Goal: Information Seeking & Learning: Understand process/instructions

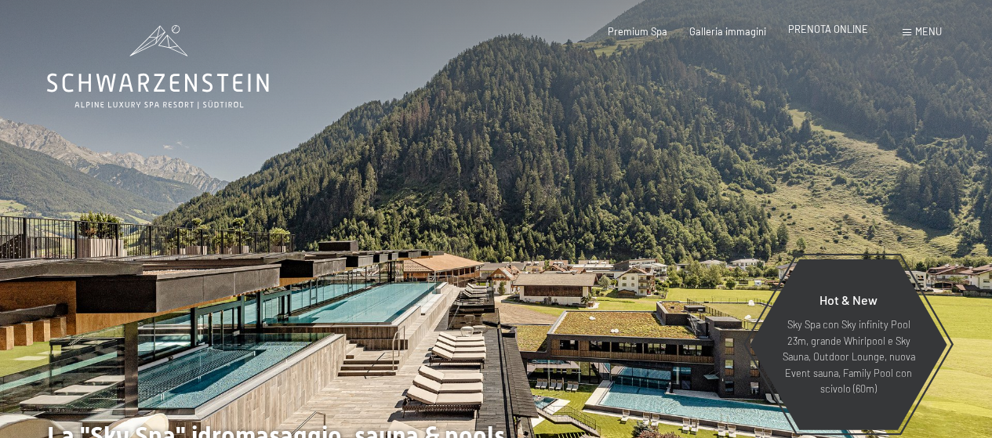
click at [841, 34] on span "PRENOTA ONLINE" at bounding box center [828, 29] width 80 height 13
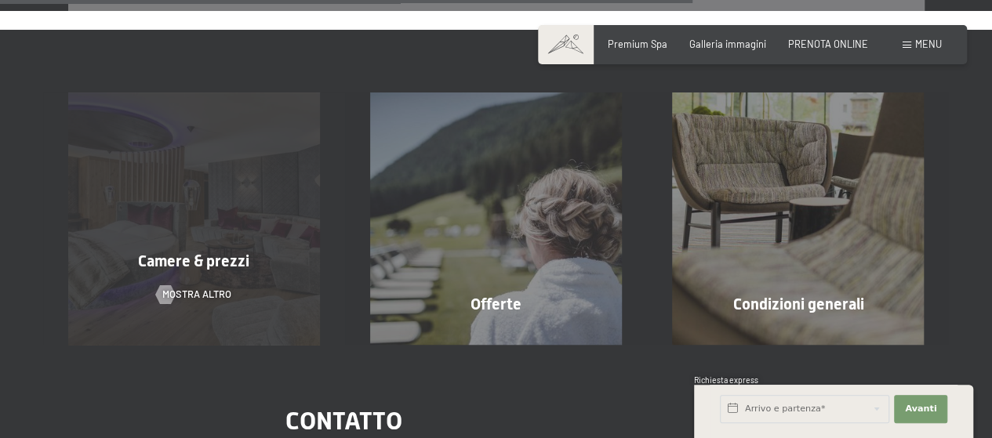
scroll to position [1115, 0]
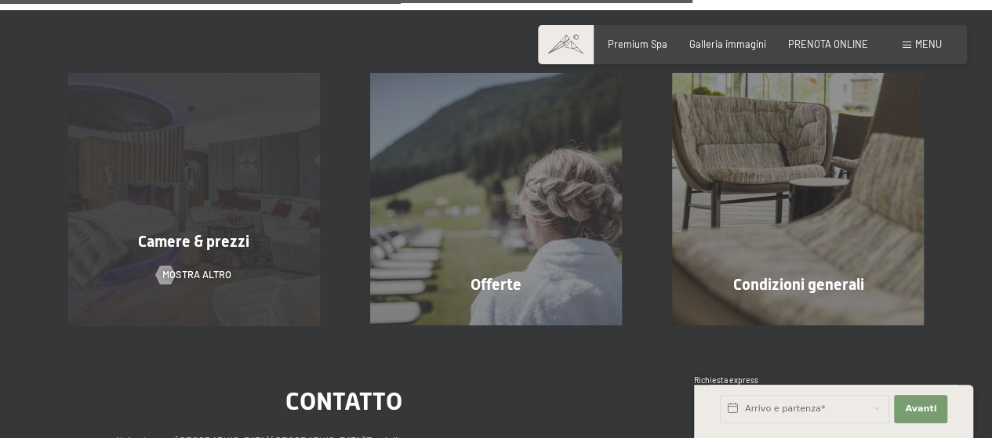
click at [212, 232] on span "Camere & prezzi" at bounding box center [193, 241] width 111 height 19
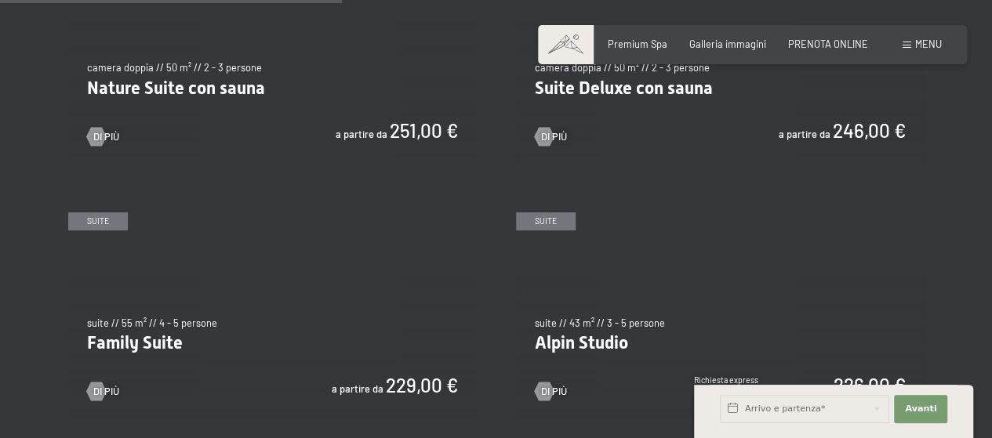
scroll to position [1332, 0]
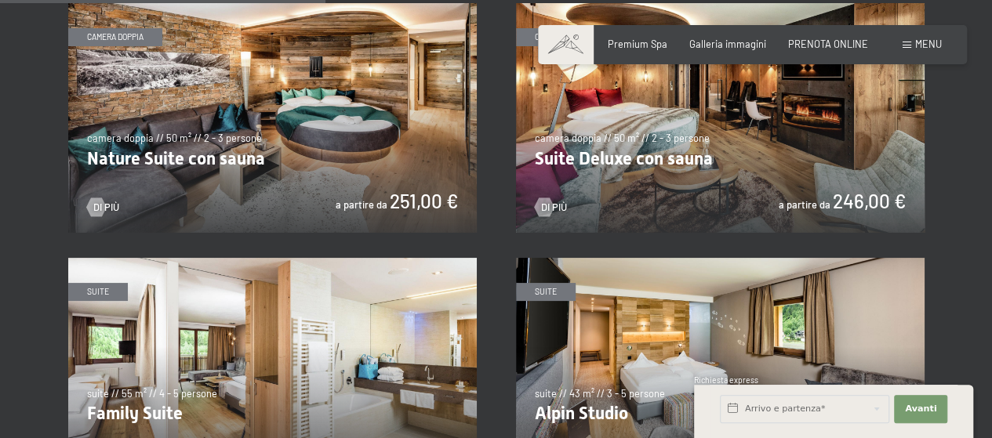
click at [406, 107] on img at bounding box center [272, 118] width 408 height 230
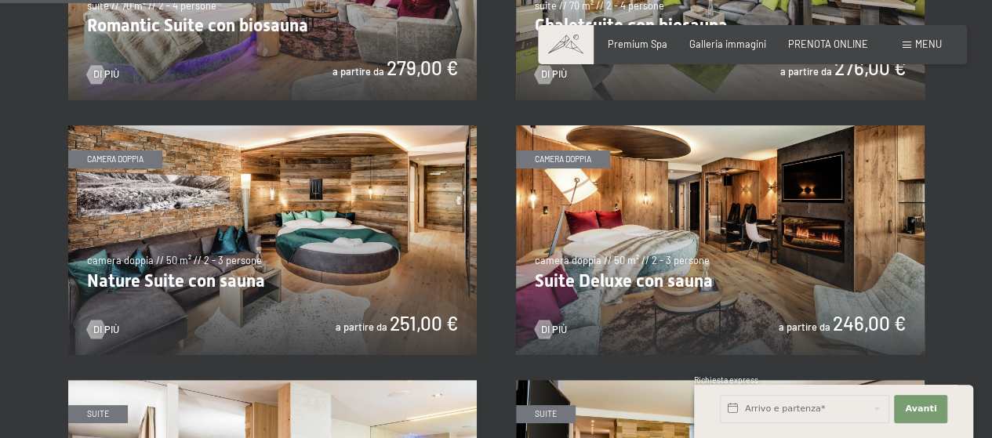
scroll to position [1176, 0]
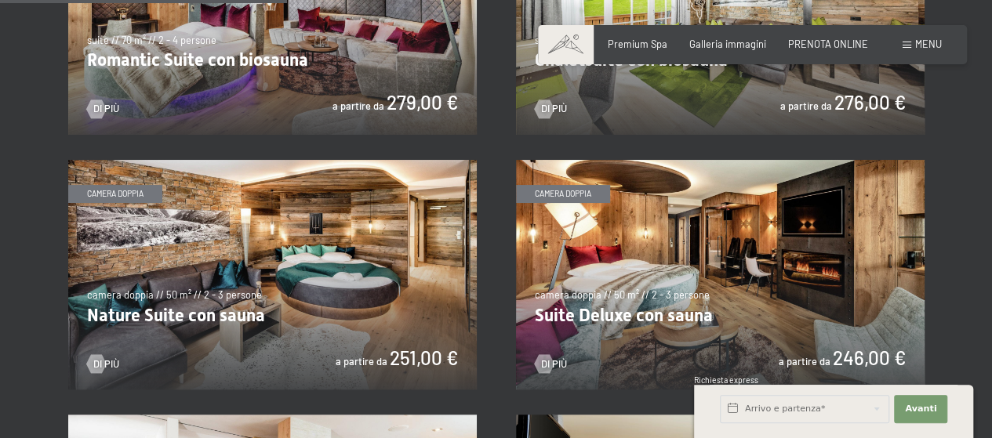
click at [799, 272] on img at bounding box center [720, 275] width 408 height 230
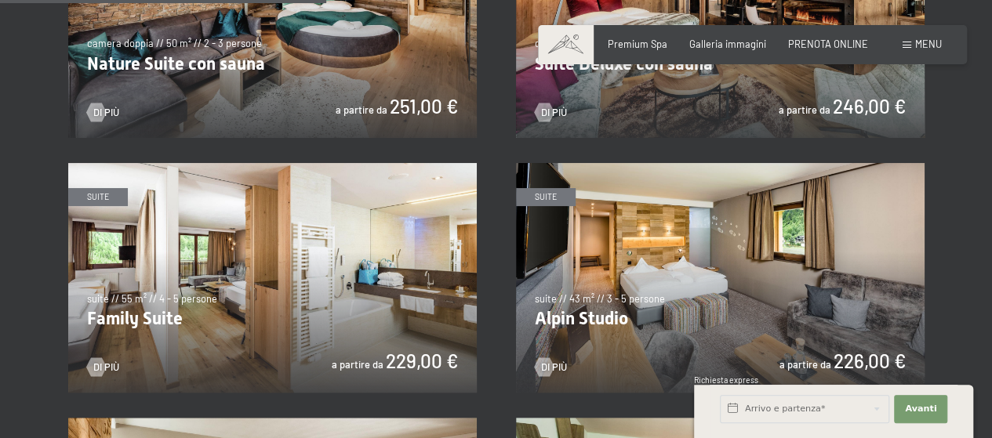
scroll to position [1332, 0]
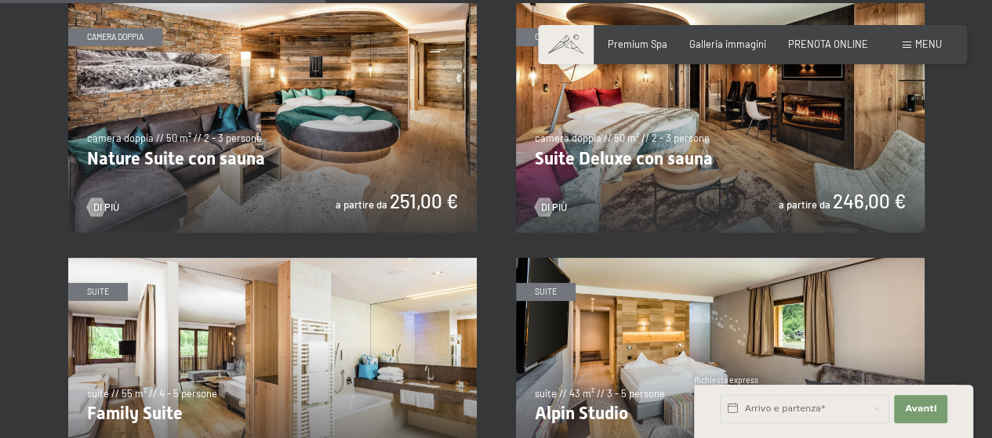
click at [751, 133] on img at bounding box center [720, 118] width 408 height 230
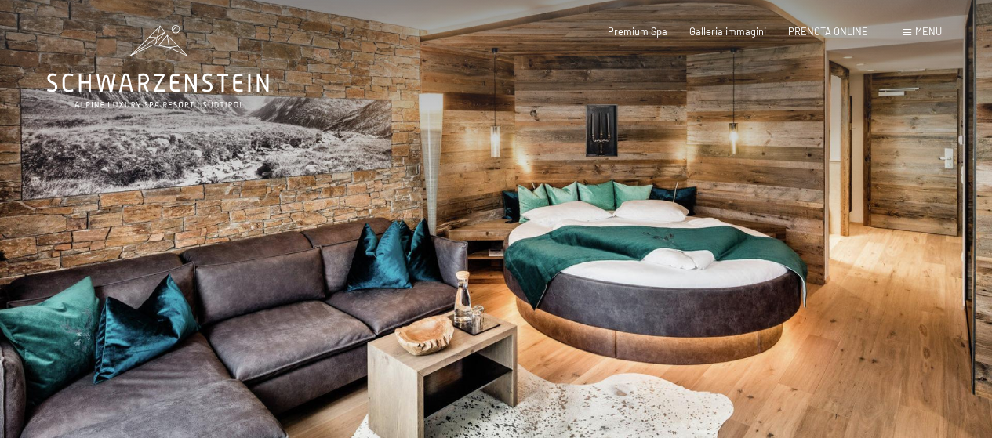
click at [936, 237] on div at bounding box center [744, 254] width 496 height 509
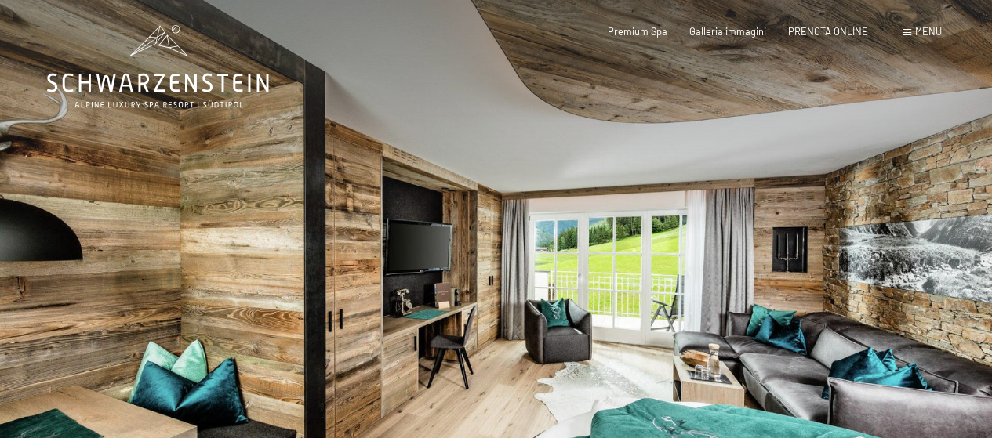
click at [955, 248] on div at bounding box center [744, 254] width 496 height 509
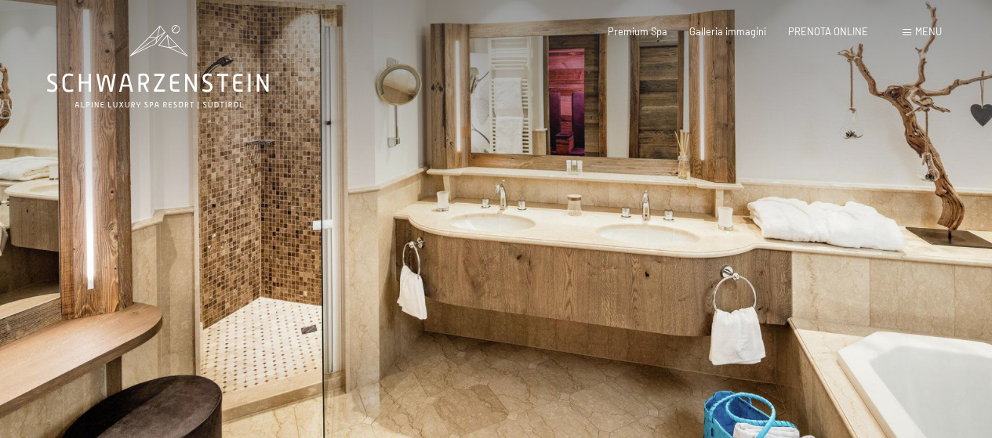
click at [956, 248] on div at bounding box center [744, 254] width 496 height 509
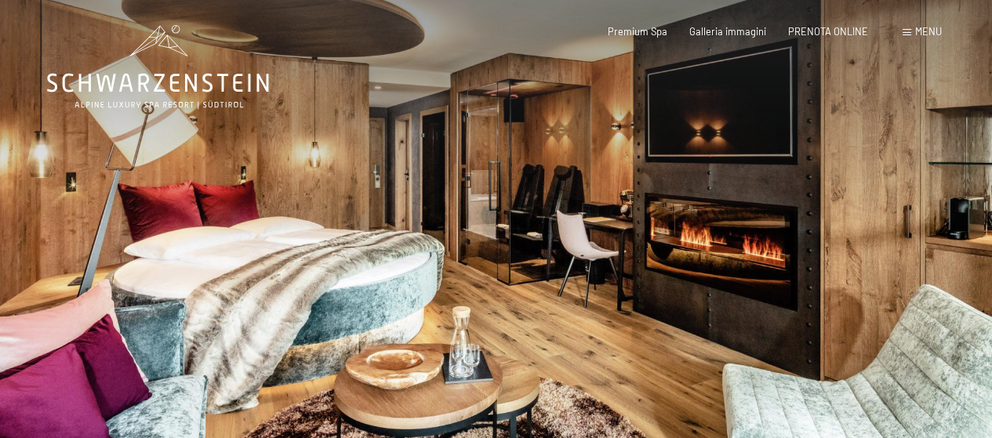
click at [915, 222] on div at bounding box center [744, 254] width 496 height 509
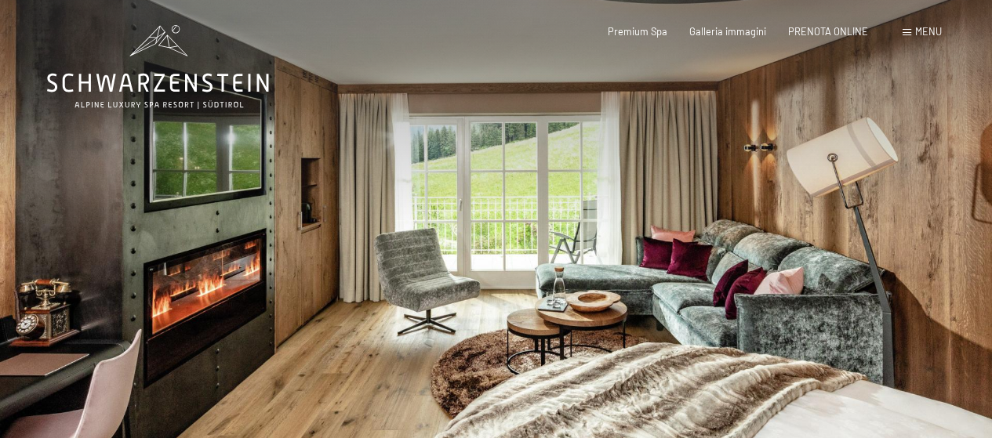
click at [917, 222] on div at bounding box center [744, 254] width 496 height 509
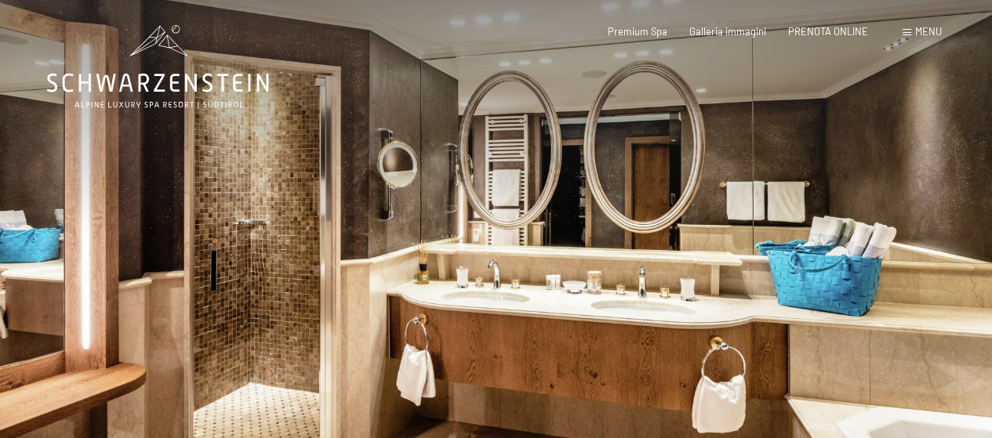
click at [916, 221] on div at bounding box center [744, 254] width 496 height 509
click at [931, 34] on span "Menu" at bounding box center [928, 31] width 27 height 13
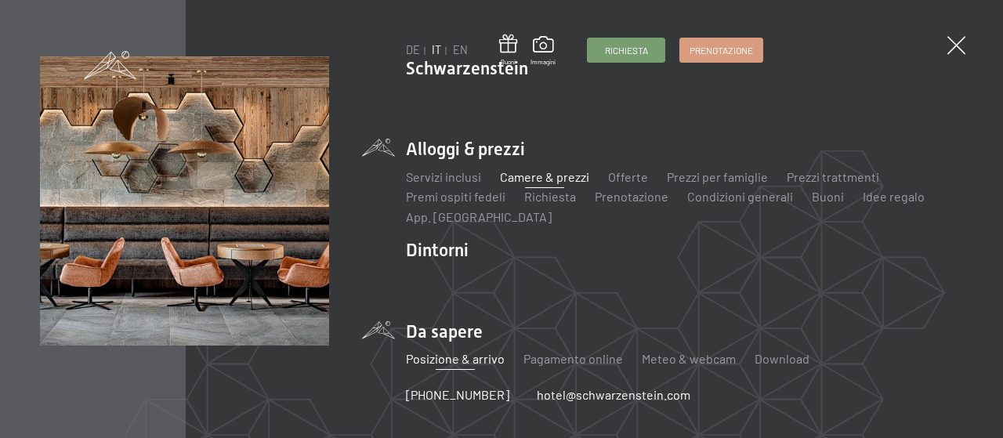
click at [444, 361] on link "Posizione & arrivo" at bounding box center [455, 358] width 99 height 15
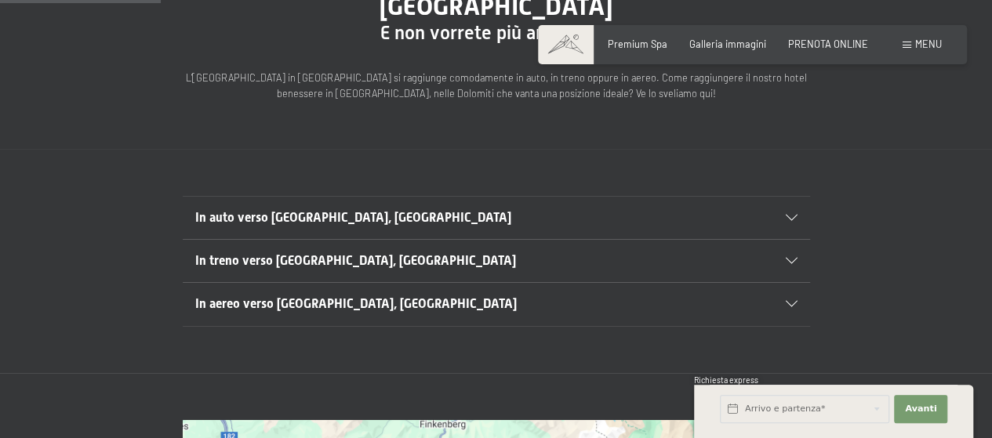
scroll to position [235, 0]
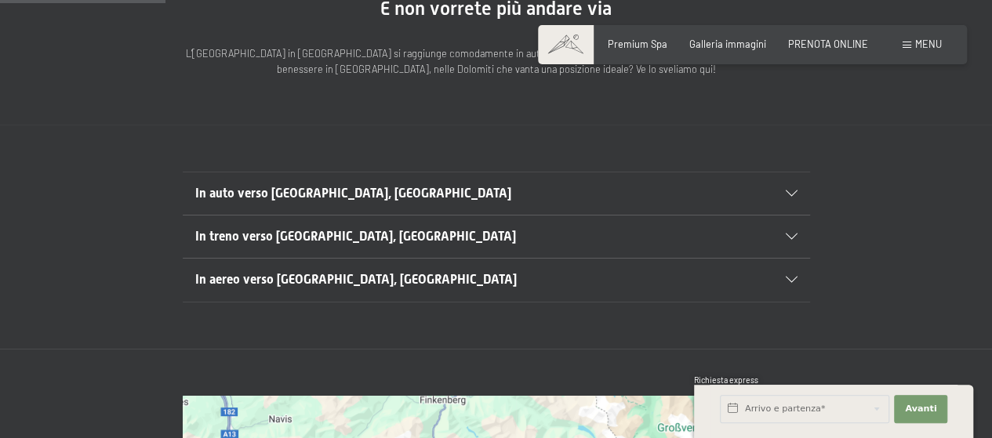
click at [796, 234] on icon at bounding box center [791, 237] width 12 height 6
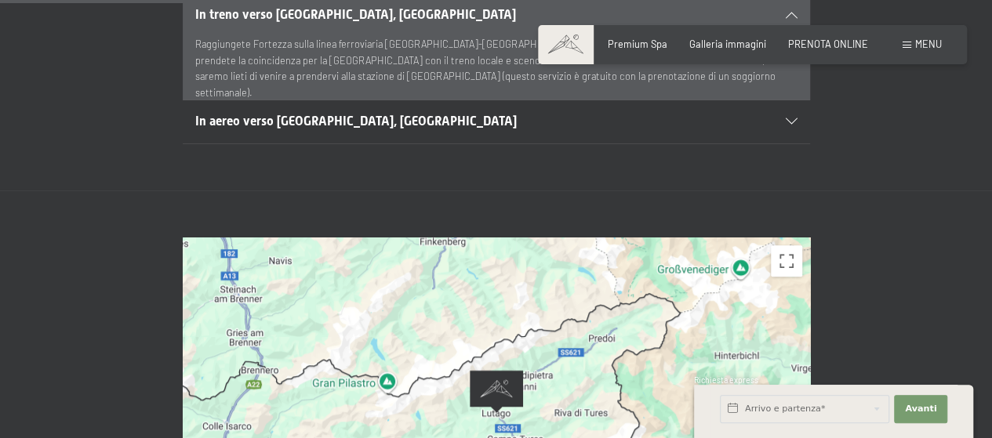
scroll to position [470, 0]
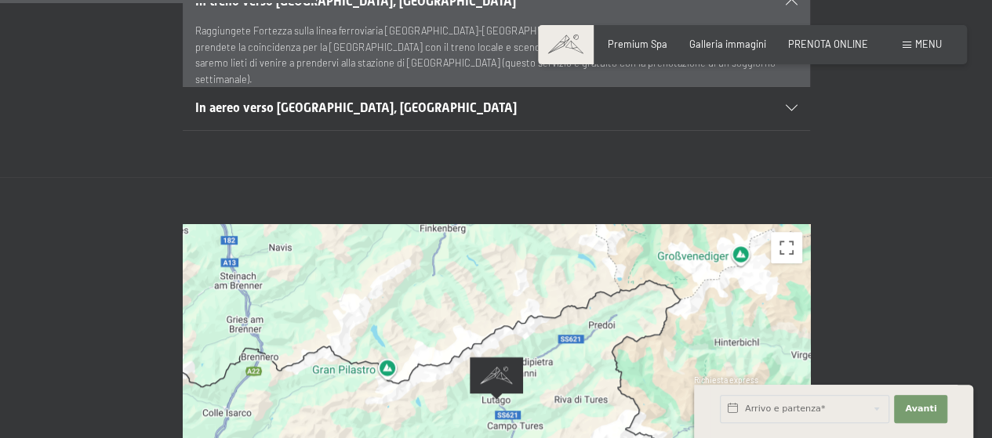
click at [375, 100] on span "In aereo verso [GEOGRAPHIC_DATA], [GEOGRAPHIC_DATA]" at bounding box center [355, 107] width 321 height 15
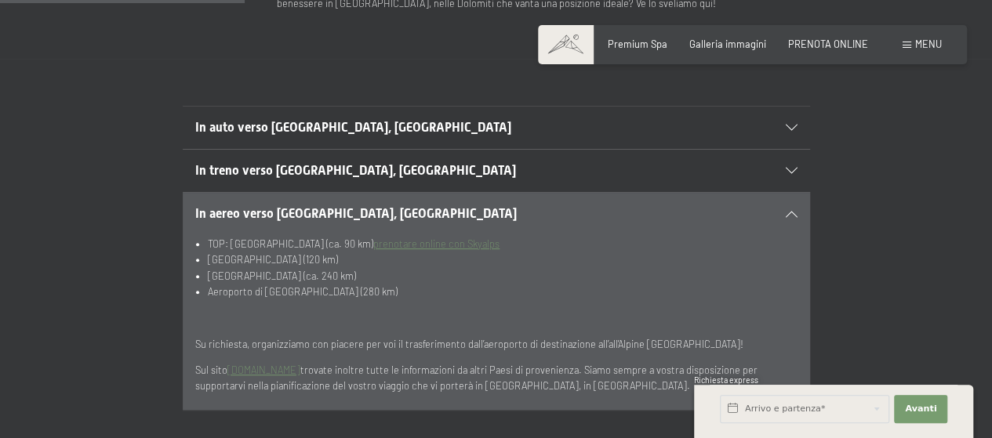
scroll to position [235, 0]
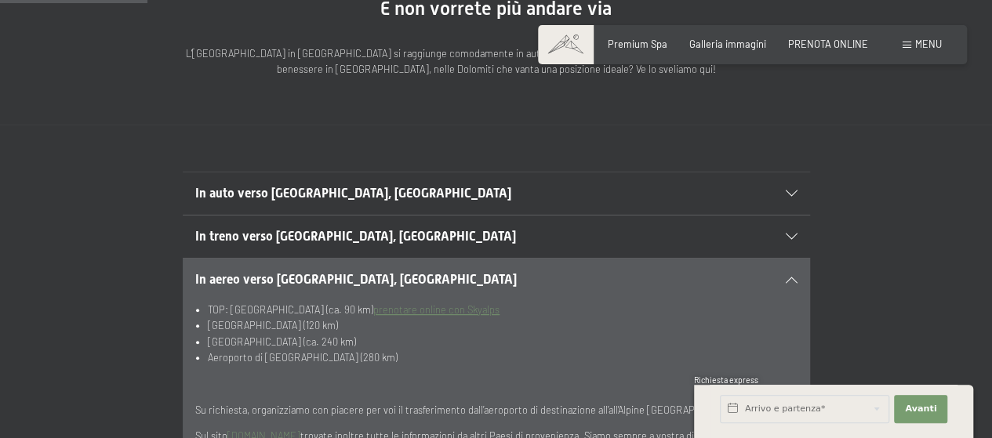
click at [347, 186] on span "In auto verso [GEOGRAPHIC_DATA], [GEOGRAPHIC_DATA]" at bounding box center [353, 193] width 316 height 15
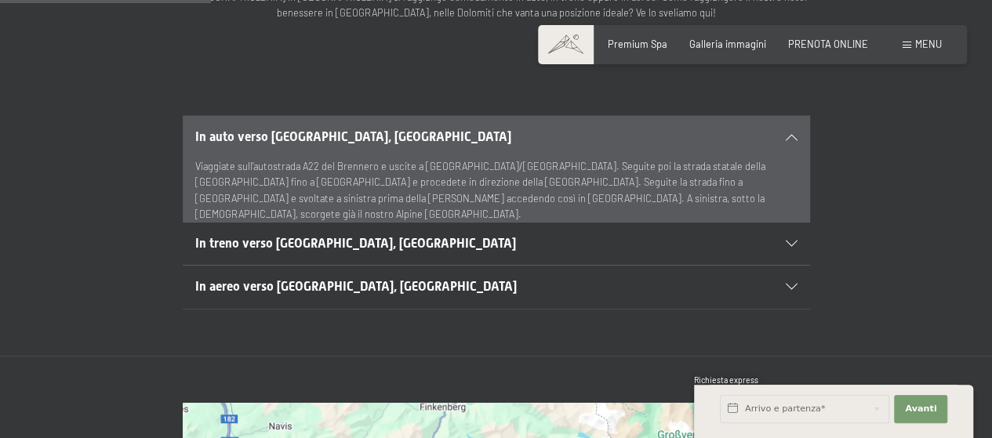
scroll to position [314, 0]
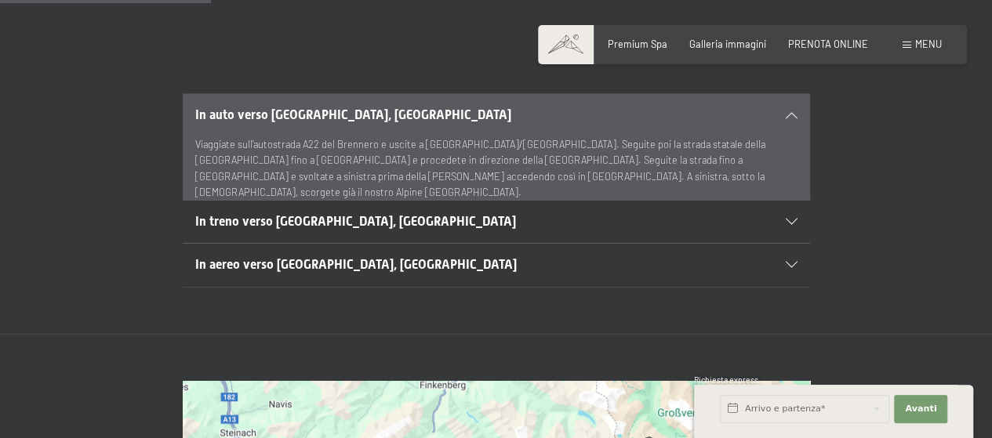
click at [776, 201] on div "In treno verso [GEOGRAPHIC_DATA], [GEOGRAPHIC_DATA]" at bounding box center [496, 222] width 602 height 42
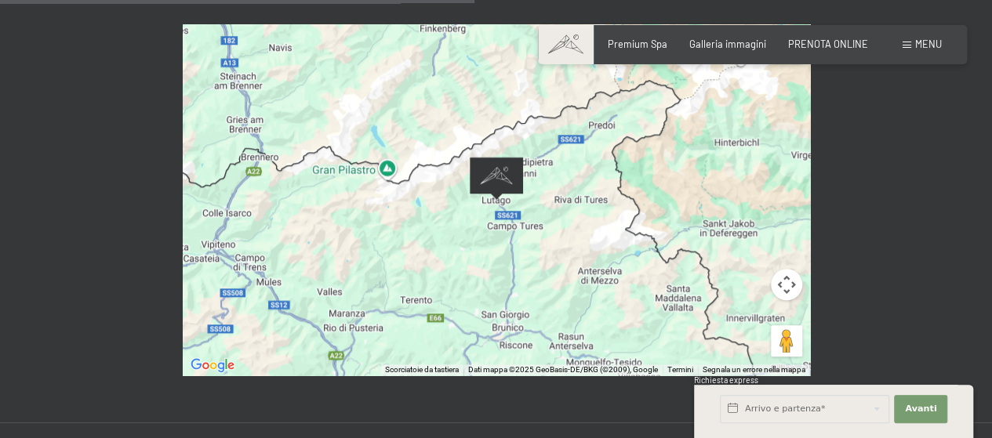
scroll to position [705, 0]
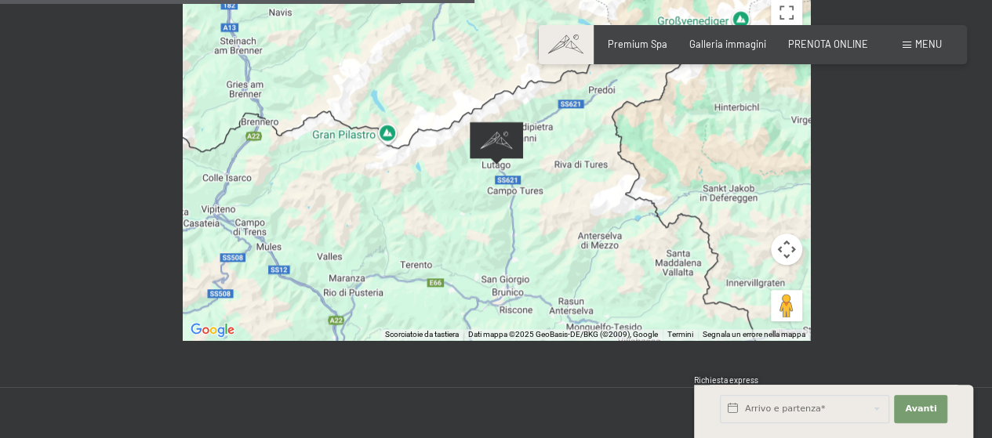
click at [622, 205] on div at bounding box center [496, 164] width 627 height 351
click at [787, 234] on button "Controlli di visualizzazione della mappa" at bounding box center [785, 249] width 31 height 31
click at [780, 234] on button "Controlli di visualizzazione della mappa" at bounding box center [785, 249] width 31 height 31
click at [743, 194] on button "Zoom avanti" at bounding box center [746, 209] width 31 height 31
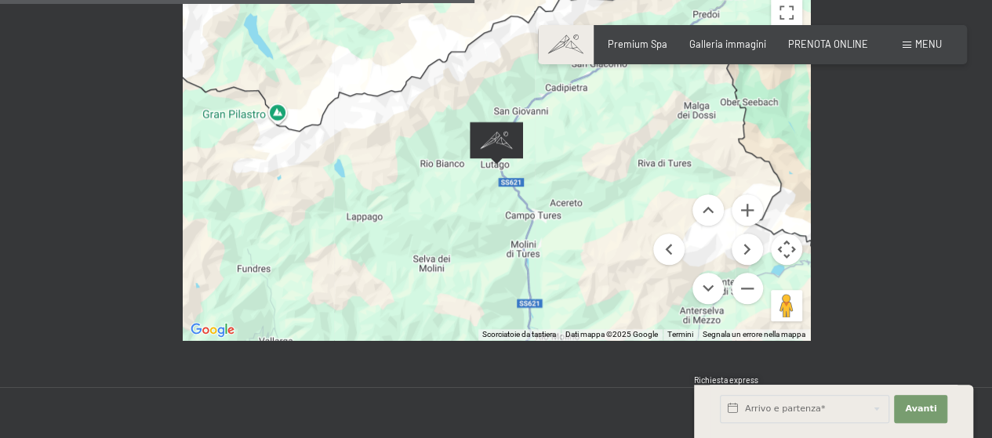
click at [597, 223] on div at bounding box center [496, 164] width 627 height 351
click at [746, 273] on button "Zoom indietro" at bounding box center [746, 288] width 31 height 31
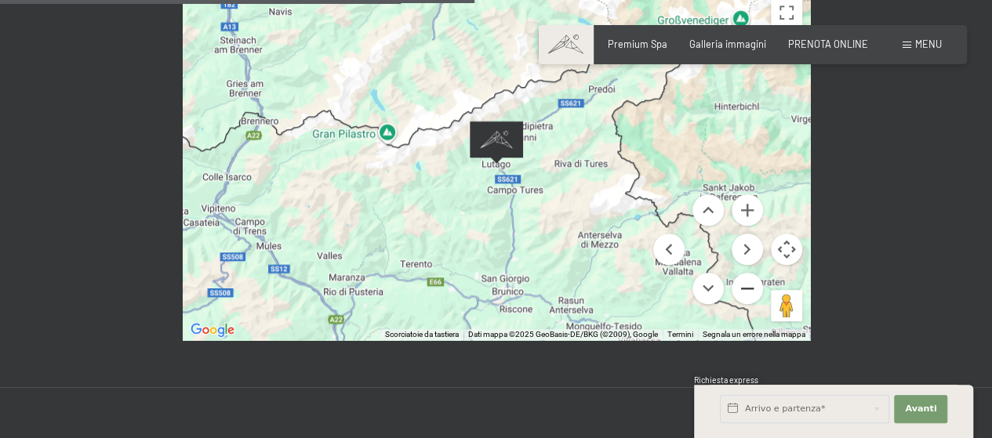
click at [748, 273] on button "Zoom indietro" at bounding box center [746, 288] width 31 height 31
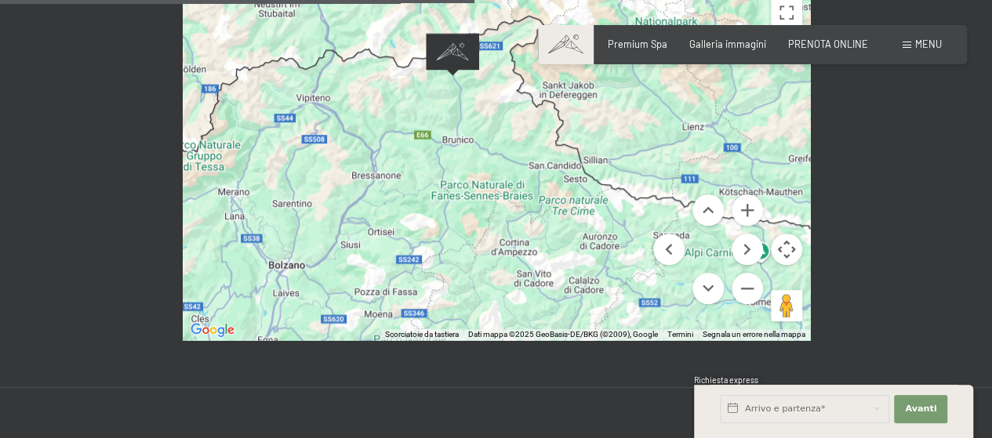
drag, startPoint x: 567, startPoint y: 266, endPoint x: 520, endPoint y: 175, distance: 102.4
click at [520, 175] on div at bounding box center [496, 164] width 627 height 351
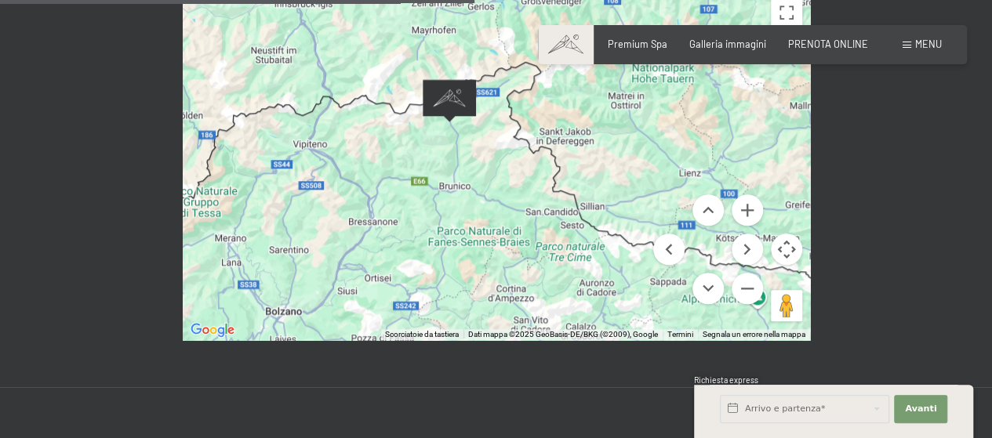
drag, startPoint x: 474, startPoint y: 140, endPoint x: 471, endPoint y: 182, distance: 42.4
click at [472, 186] on div at bounding box center [496, 164] width 627 height 351
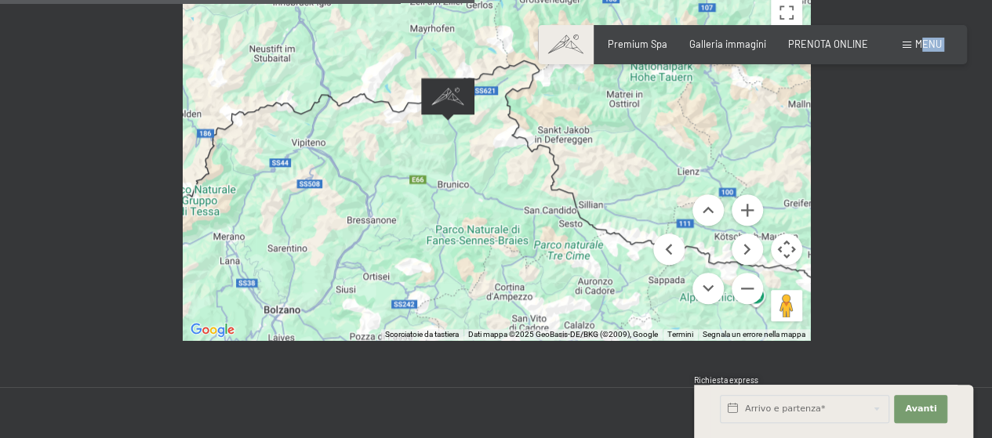
drag, startPoint x: 918, startPoint y: 177, endPoint x: 920, endPoint y: 40, distance: 137.2
click at [920, 40] on div "Prenotazione Richiesta Premium Spa Galleria immagini PRENOTA ONLINE Menu DE IT …" at bounding box center [496, 317] width 992 height 2045
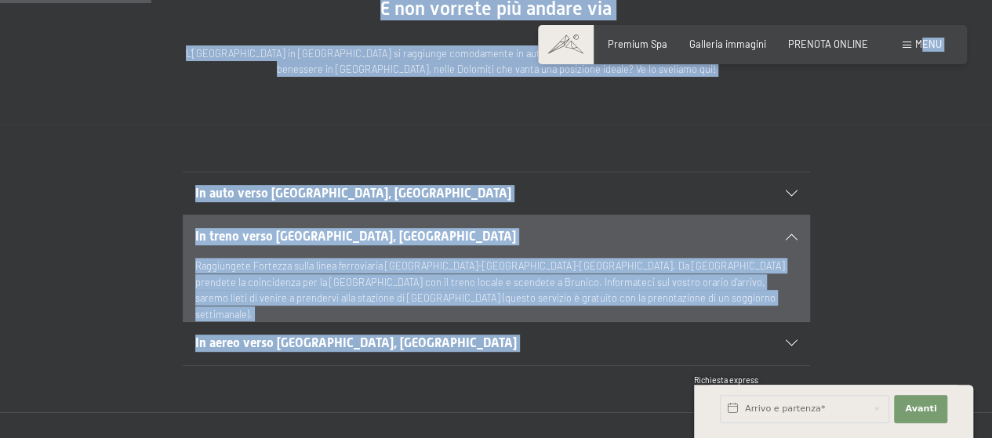
click at [459, 185] on h2 "In auto verso [GEOGRAPHIC_DATA], [GEOGRAPHIC_DATA]" at bounding box center [466, 193] width 542 height 17
